Goal: Information Seeking & Learning: Find specific fact

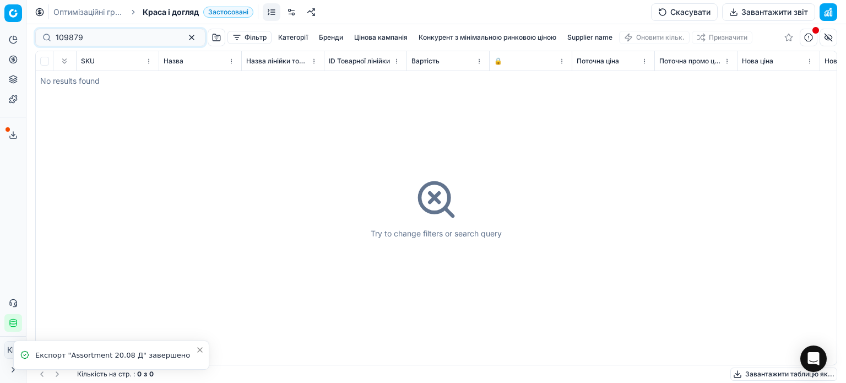
drag, startPoint x: 62, startPoint y: 37, endPoint x: 2, endPoint y: 30, distance: 60.4
click at [2, 30] on div "Pricing platform Аналітика Цінова оптимізація Асортимент продукції Шаблони Серв…" at bounding box center [423, 191] width 846 height 383
click at [57, 37] on input "708733" at bounding box center [116, 37] width 121 height 11
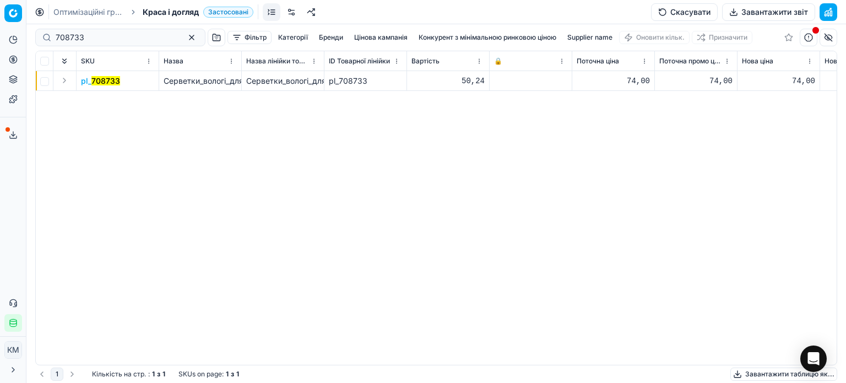
click at [112, 83] on mark "708733" at bounding box center [105, 80] width 29 height 9
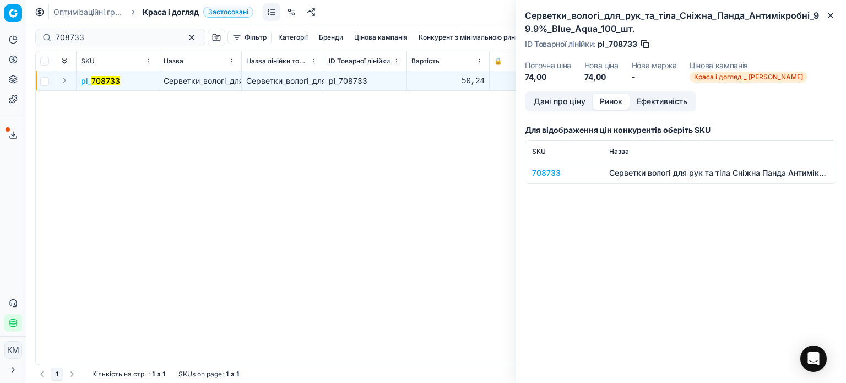
click at [614, 100] on button "Ринок" at bounding box center [611, 102] width 37 height 16
click at [548, 174] on div "708733" at bounding box center [564, 172] width 64 height 11
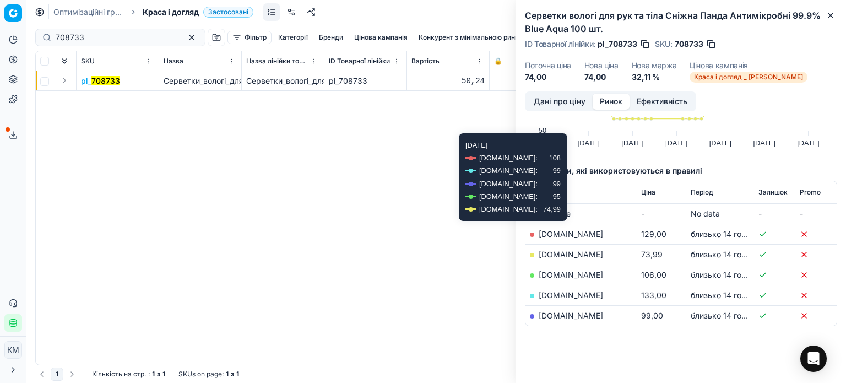
scroll to position [99, 0]
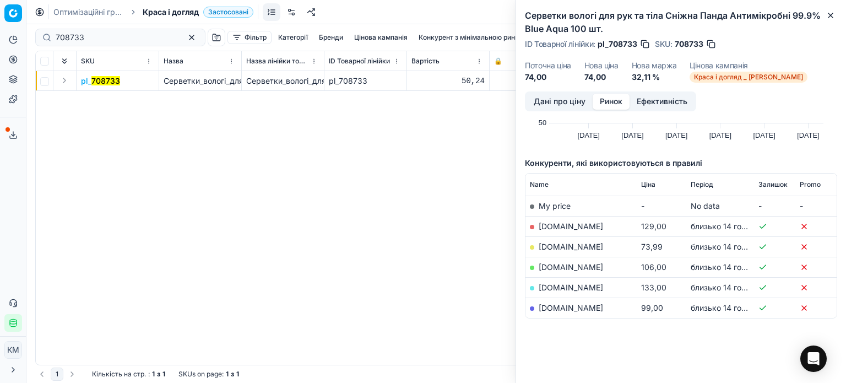
click at [575, 249] on link "[DOMAIN_NAME]" at bounding box center [571, 246] width 64 height 9
click at [830, 17] on icon "button" at bounding box center [830, 15] width 9 height 9
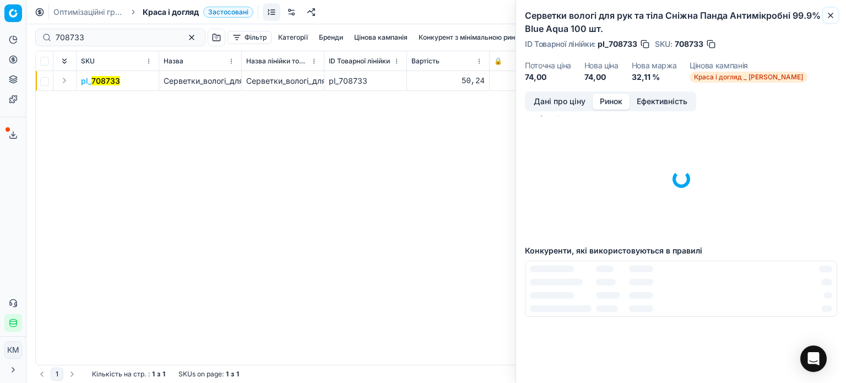
scroll to position [15, 0]
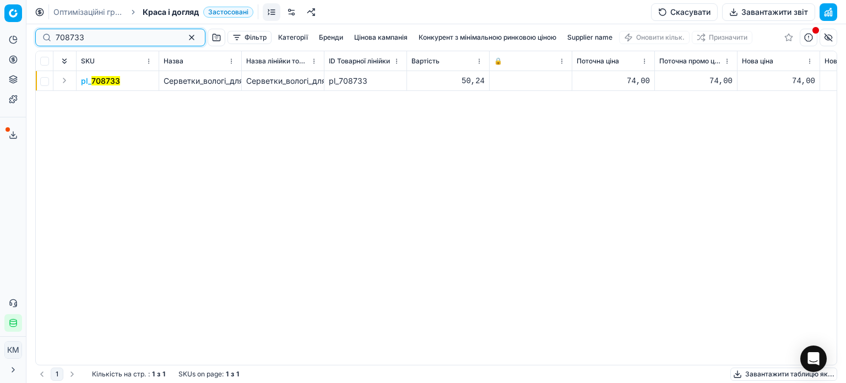
drag, startPoint x: 93, startPoint y: 37, endPoint x: 0, endPoint y: 23, distance: 93.6
click at [0, 23] on div "Pricing platform Аналітика Цінова оптимізація Асортимент продукції Шаблони Серв…" at bounding box center [423, 191] width 846 height 383
click at [0, 23] on div "Pricing platform" at bounding box center [13, 13] width 26 height 26
drag, startPoint x: 84, startPoint y: 34, endPoint x: 0, endPoint y: 28, distance: 83.9
click at [0, 28] on div "Pricing platform Аналітика Цінова оптимізація Асортимент продукції Шаблони Серв…" at bounding box center [423, 191] width 846 height 383
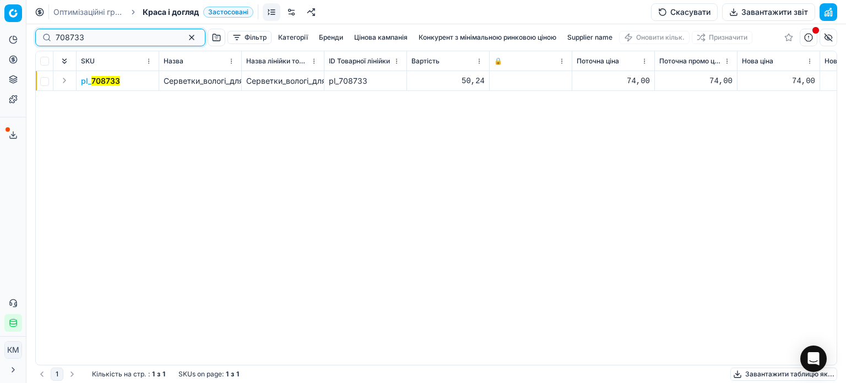
paste input "708734"
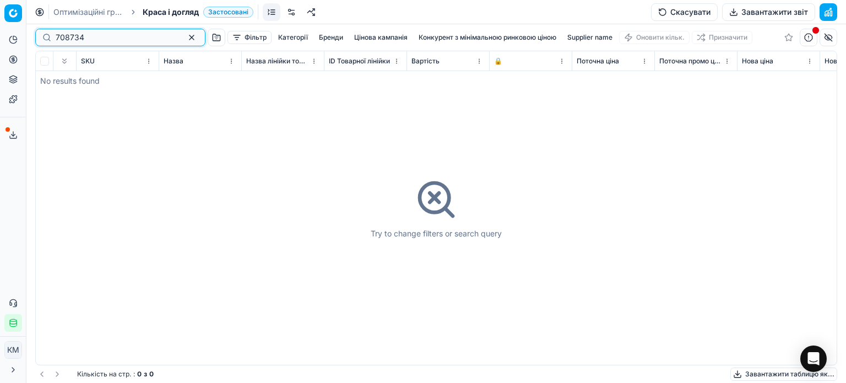
click at [57, 39] on input "708734" at bounding box center [116, 37] width 121 height 11
type input "708734"
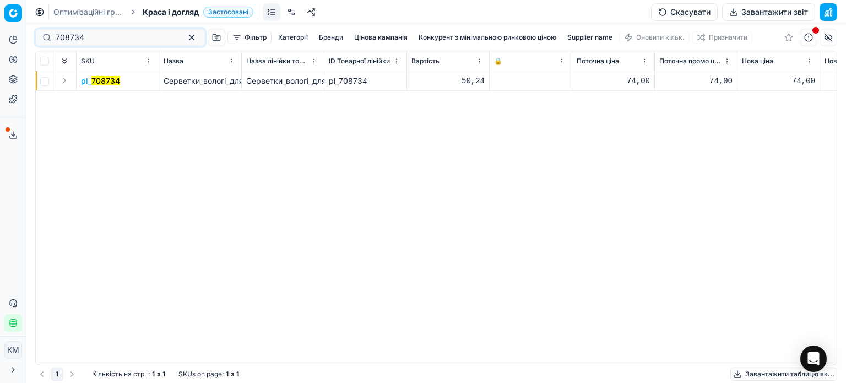
click at [104, 81] on mark "708734" at bounding box center [105, 80] width 29 height 9
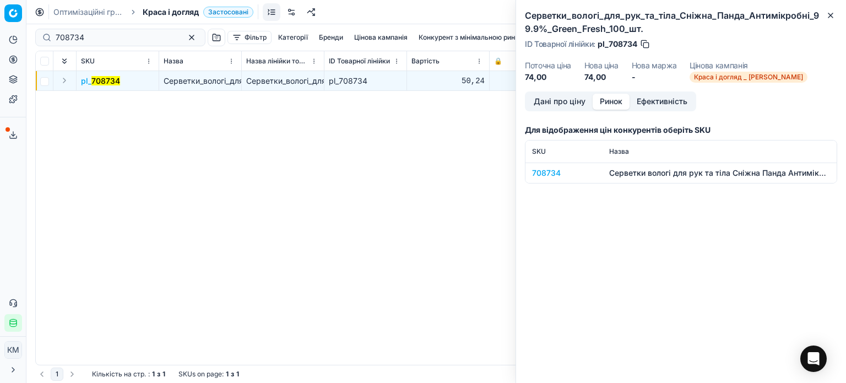
click at [611, 102] on button "Ринок" at bounding box center [611, 102] width 37 height 16
click at [551, 173] on div "708734" at bounding box center [564, 172] width 64 height 11
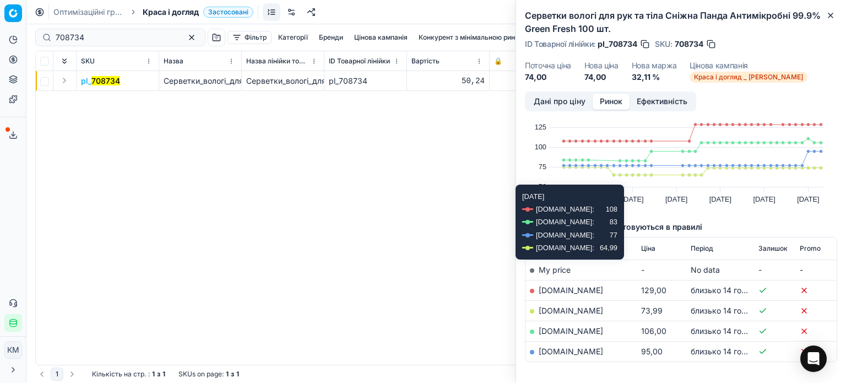
scroll to position [55, 0]
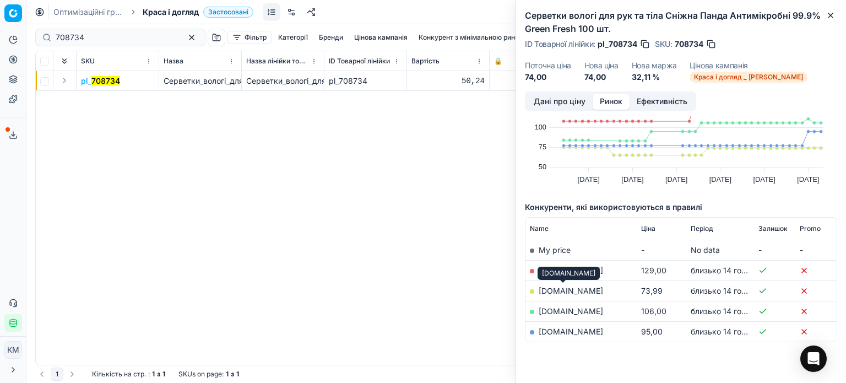
click at [562, 291] on link "[DOMAIN_NAME]" at bounding box center [571, 290] width 64 height 9
